Goal: Find specific page/section: Find specific page/section

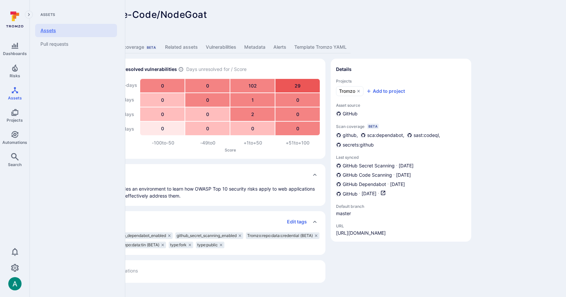
click at [51, 33] on link "Assets" at bounding box center [76, 30] width 82 height 13
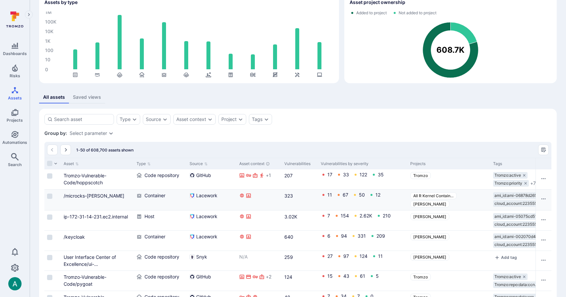
scroll to position [39, 0]
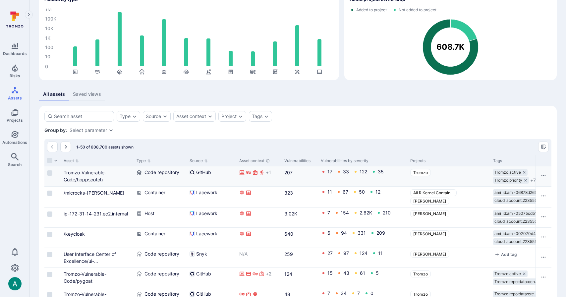
click at [95, 174] on link "Tromzo-Vulnerable-Code/hoppscotch" at bounding box center [85, 176] width 43 height 13
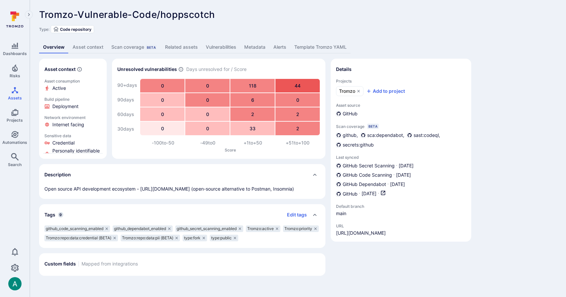
scroll to position [24, 0]
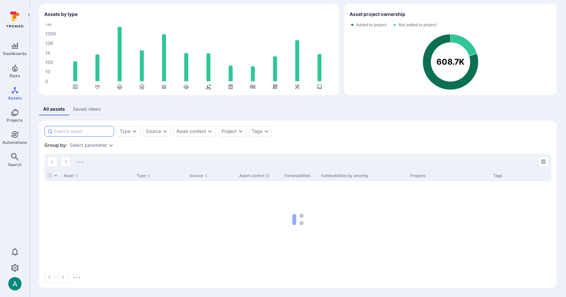
click at [87, 130] on input at bounding box center [82, 131] width 57 height 7
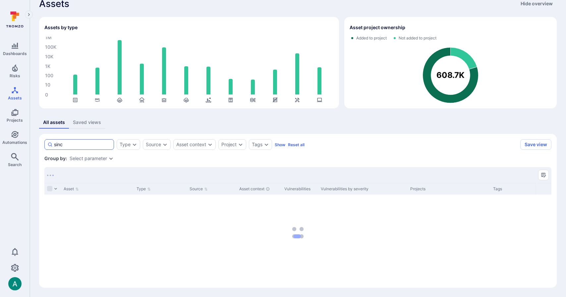
scroll to position [11, 0]
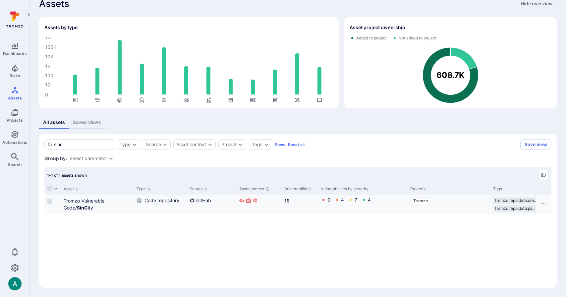
type input "sinc"
click at [82, 202] on link "Tromzo-Vulnerable-Code/ SinC ity" at bounding box center [85, 204] width 43 height 13
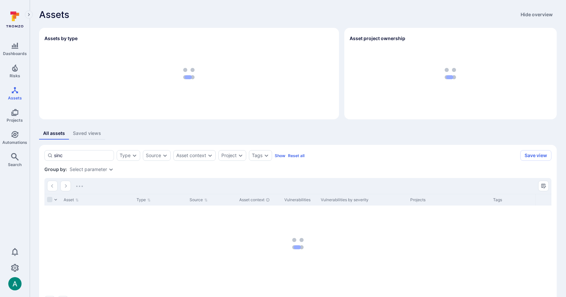
scroll to position [11, 0]
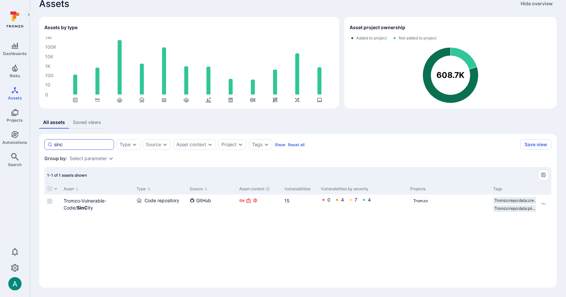
click at [72, 144] on input "sinc" at bounding box center [82, 144] width 57 height 7
type input "jice"
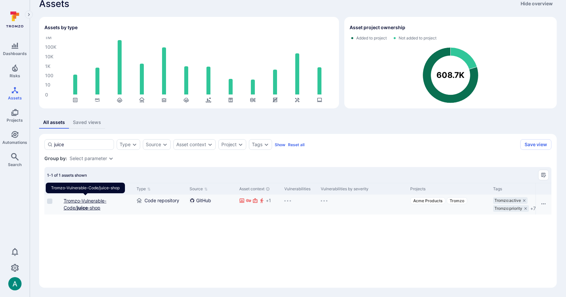
type input "juice"
click at [92, 208] on link "Tromzo-Vulnerable-Code/ juice -shop" at bounding box center [85, 204] width 43 height 13
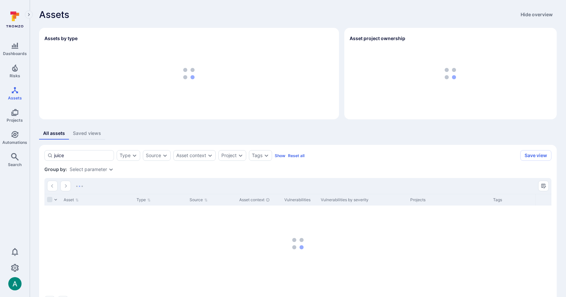
scroll to position [11, 0]
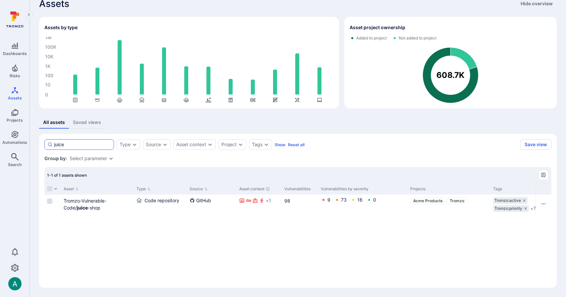
click at [92, 140] on div "juice" at bounding box center [79, 144] width 70 height 11
click at [92, 141] on input "juice" at bounding box center [82, 144] width 57 height 7
click at [92, 140] on div "juice" at bounding box center [79, 144] width 70 height 11
click at [92, 141] on input "juice" at bounding box center [82, 144] width 57 height 7
click at [90, 144] on input "juice" at bounding box center [82, 144] width 57 height 7
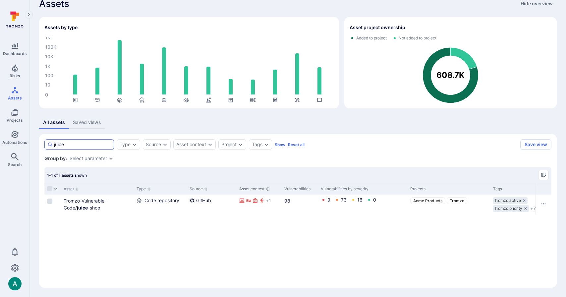
click at [90, 145] on input "juice" at bounding box center [82, 144] width 57 height 7
type input "node"
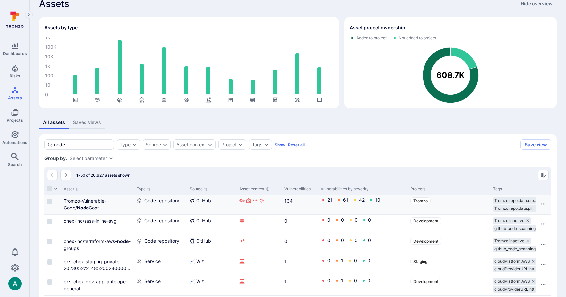
scroll to position [11, 0]
click at [93, 203] on link "Tromzo-Vulnerable-Code/ Node Goat" at bounding box center [85, 204] width 43 height 13
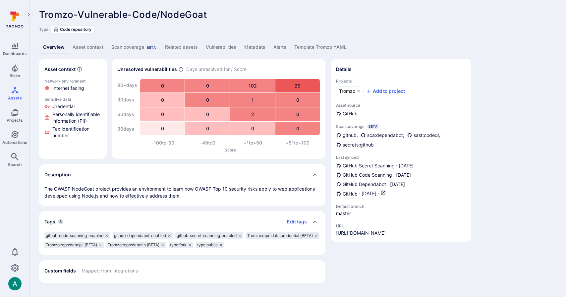
click at [470, 40] on div "Tromzo-Vulnerable-Code/NodeGoat ... Show more Type: Code repository Overview As…" at bounding box center [298, 146] width 536 height 292
